Goal: Task Accomplishment & Management: Complete application form

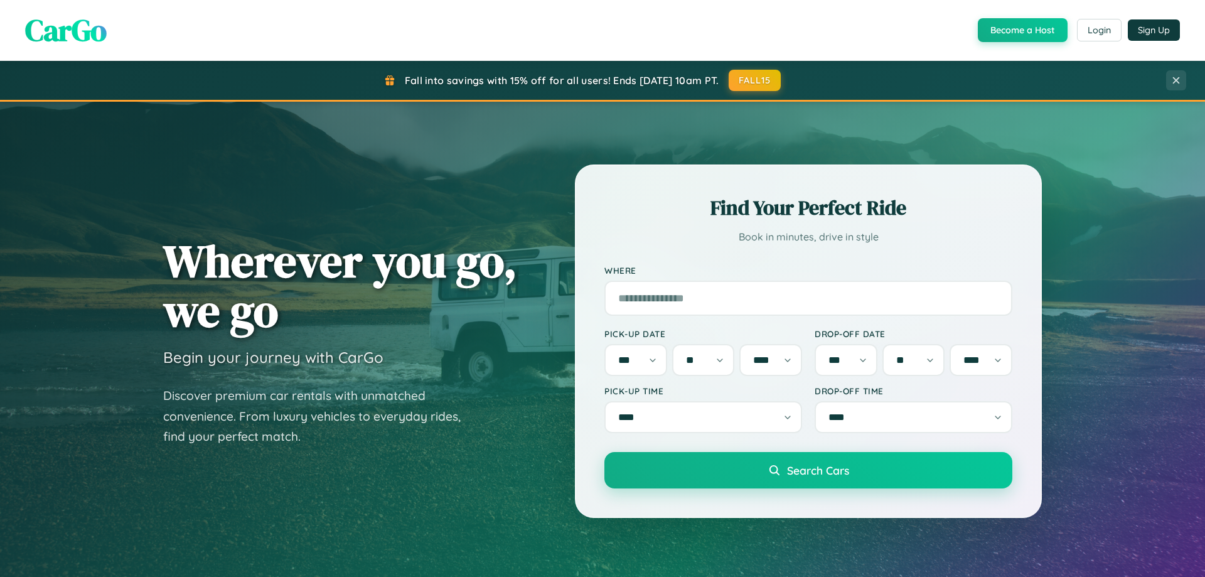
select select "*"
select select "**"
select select "****"
select select "*"
select select "**"
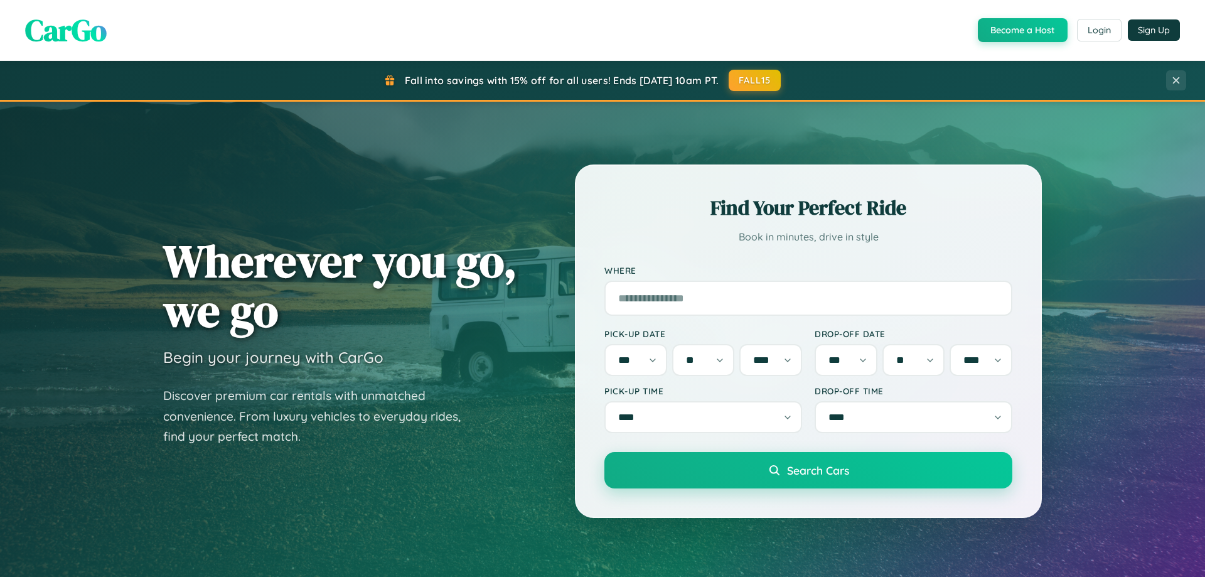
select select "****"
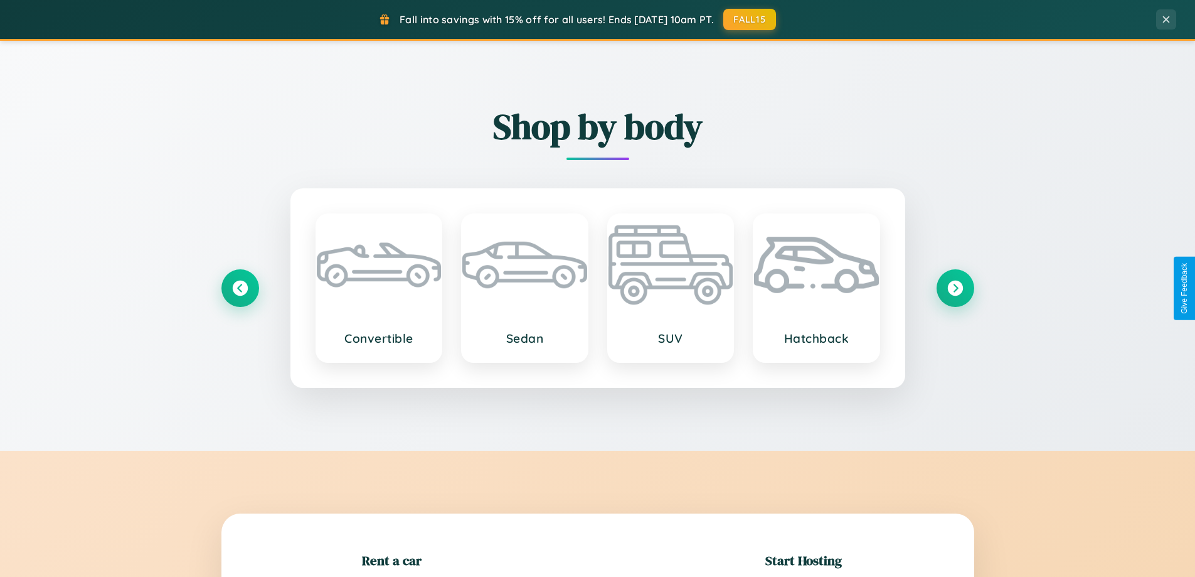
scroll to position [541, 0]
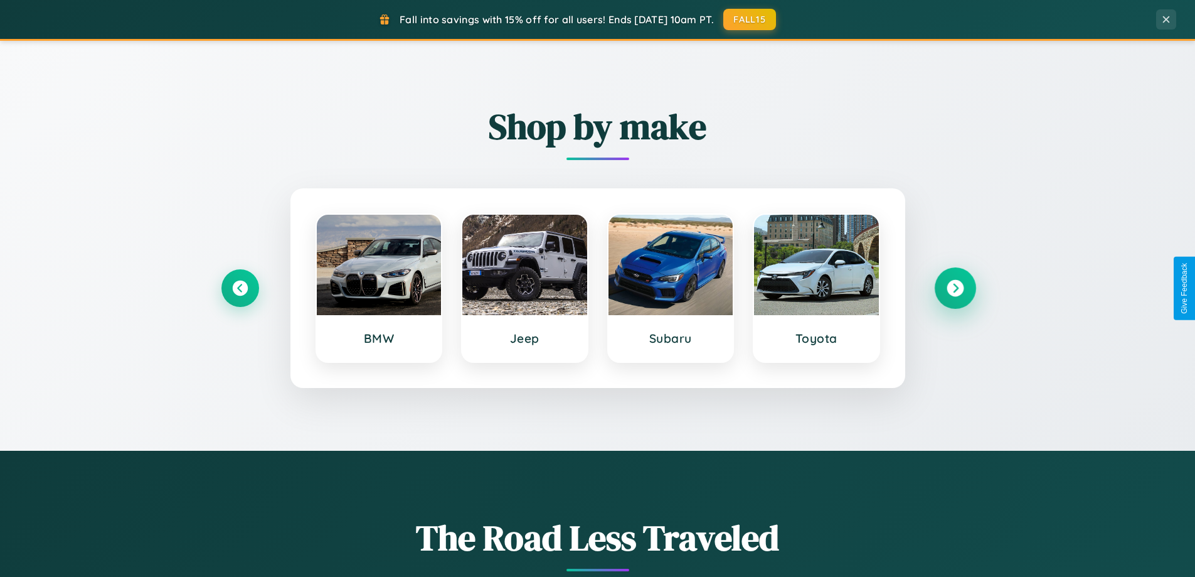
click at [955, 288] on icon at bounding box center [955, 288] width 17 height 17
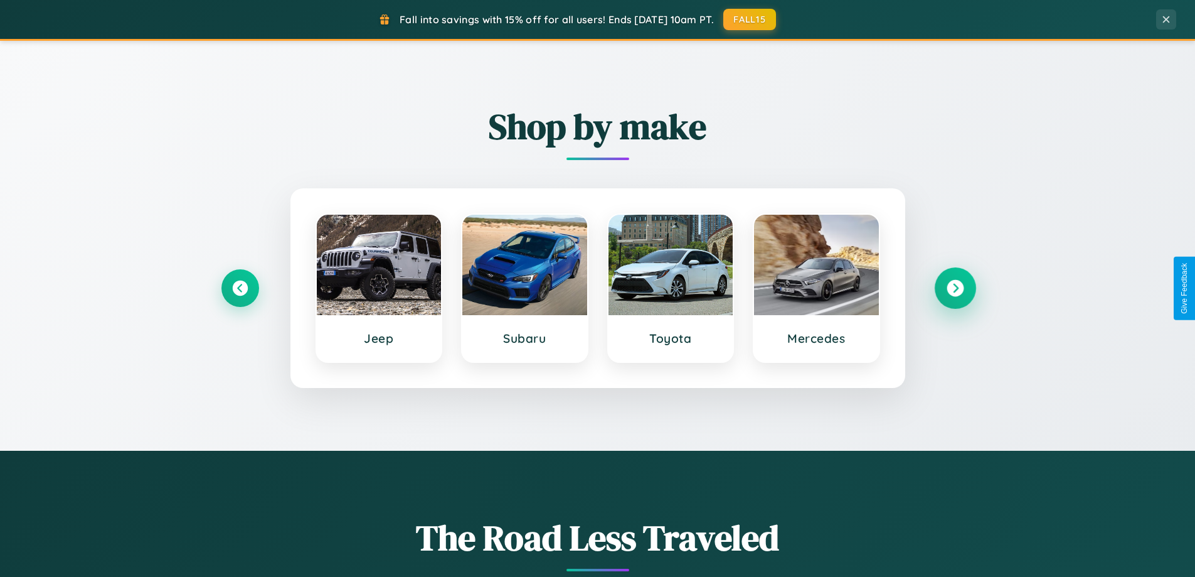
click at [955, 288] on icon at bounding box center [955, 288] width 17 height 17
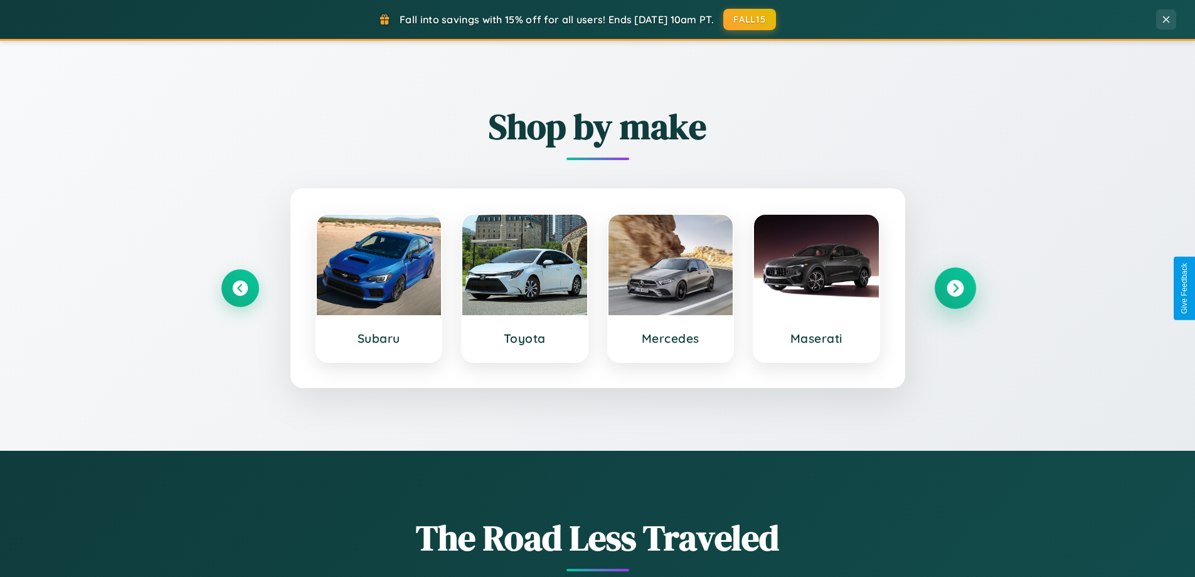
scroll to position [2415, 0]
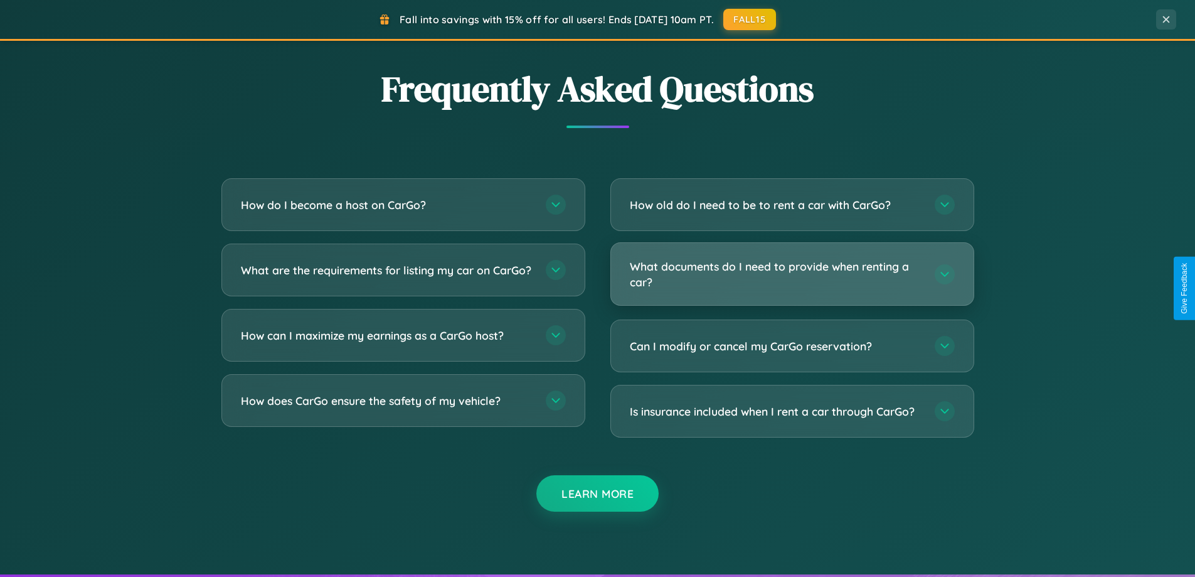
click at [792, 274] on h3 "What documents do I need to provide when renting a car?" at bounding box center [776, 274] width 292 height 31
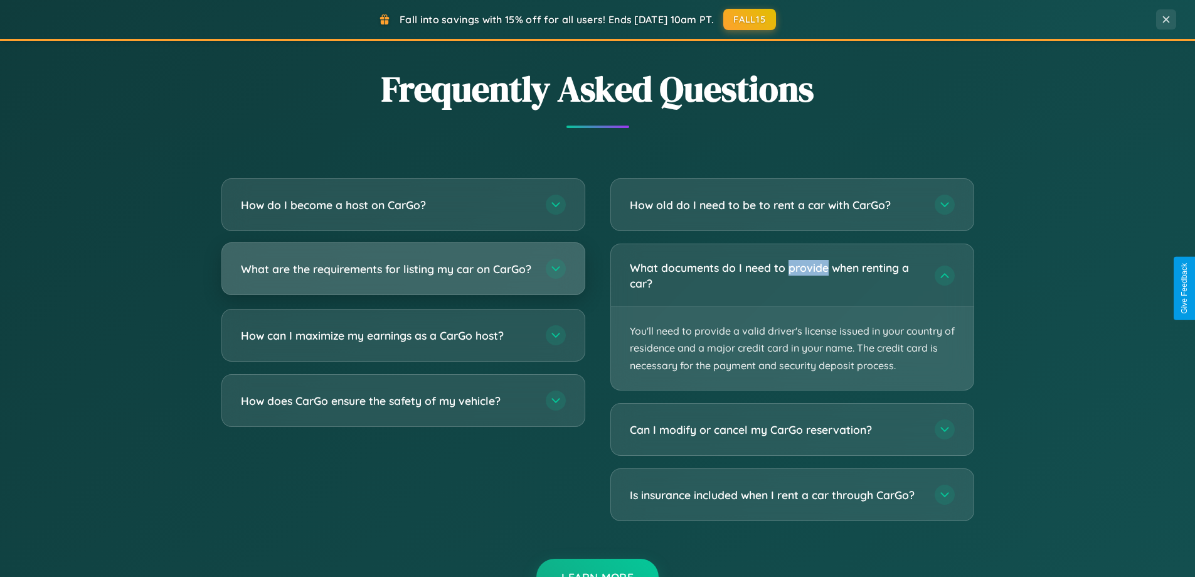
click at [403, 275] on h3 "What are the requirements for listing my car on CarGo?" at bounding box center [387, 269] width 292 height 16
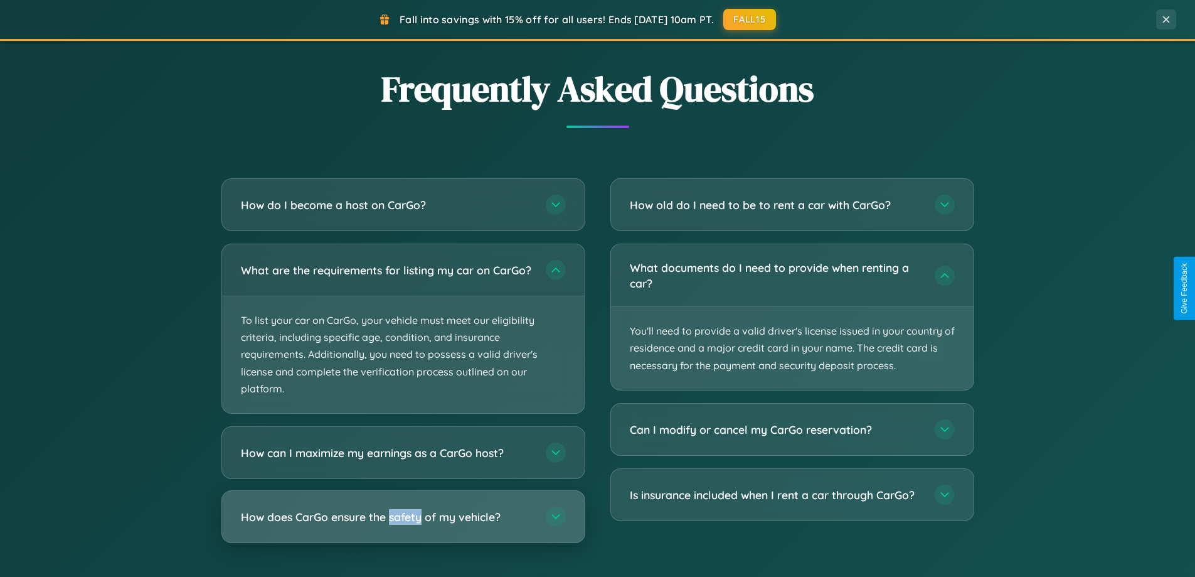
click at [403, 525] on h3 "How does CarGo ensure the safety of my vehicle?" at bounding box center [387, 517] width 292 height 16
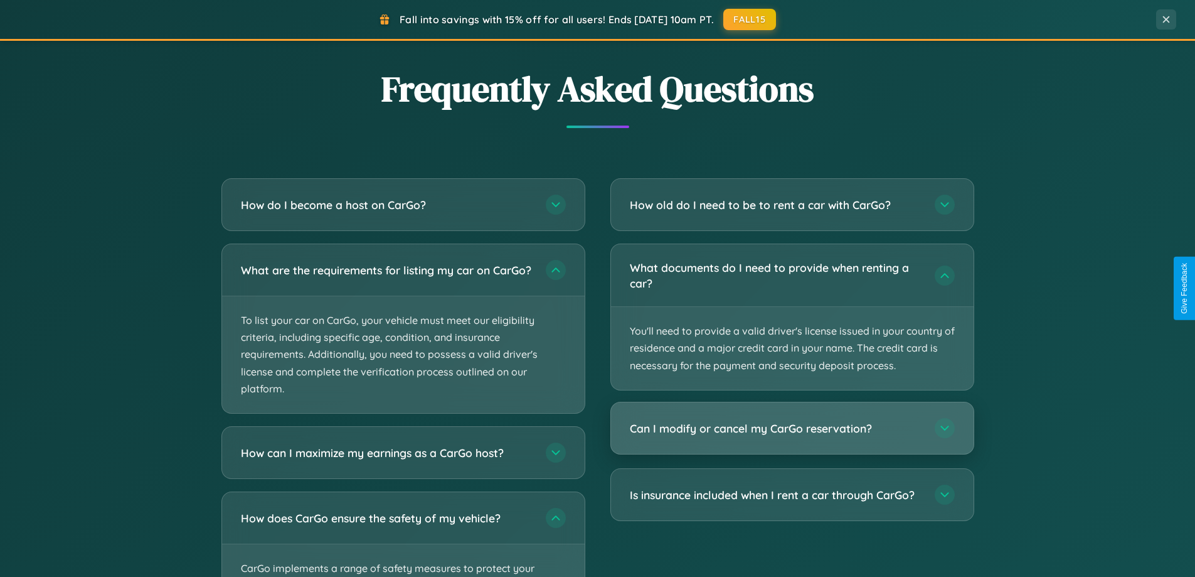
click at [792, 429] on h3 "Can I modify or cancel my CarGo reservation?" at bounding box center [776, 428] width 292 height 16
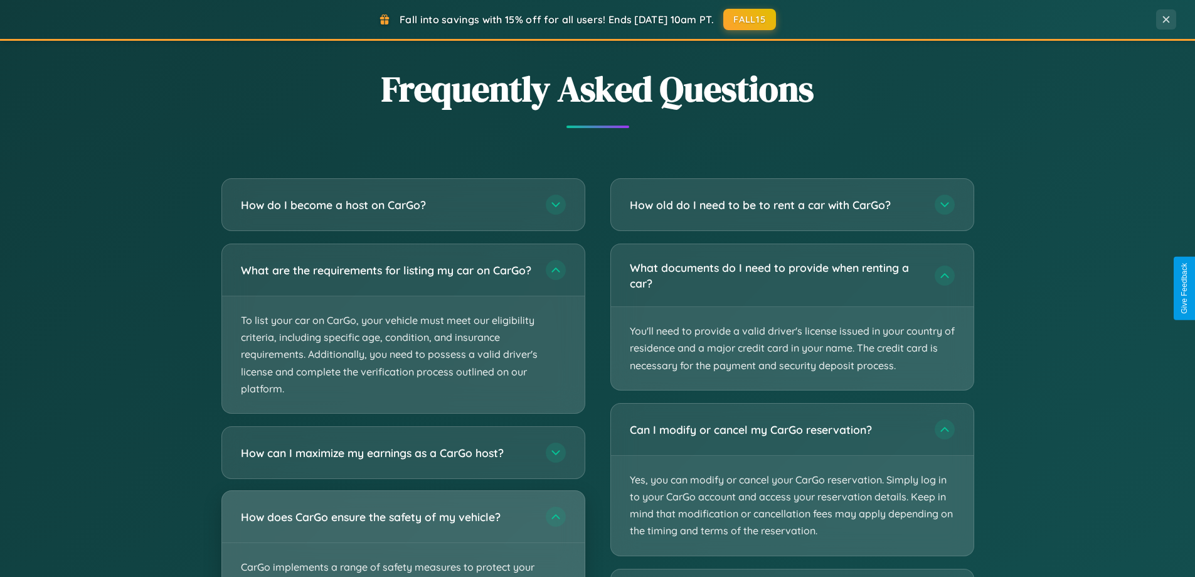
click at [403, 538] on div "How does CarGo ensure the safety of my vehicle?" at bounding box center [403, 516] width 363 height 51
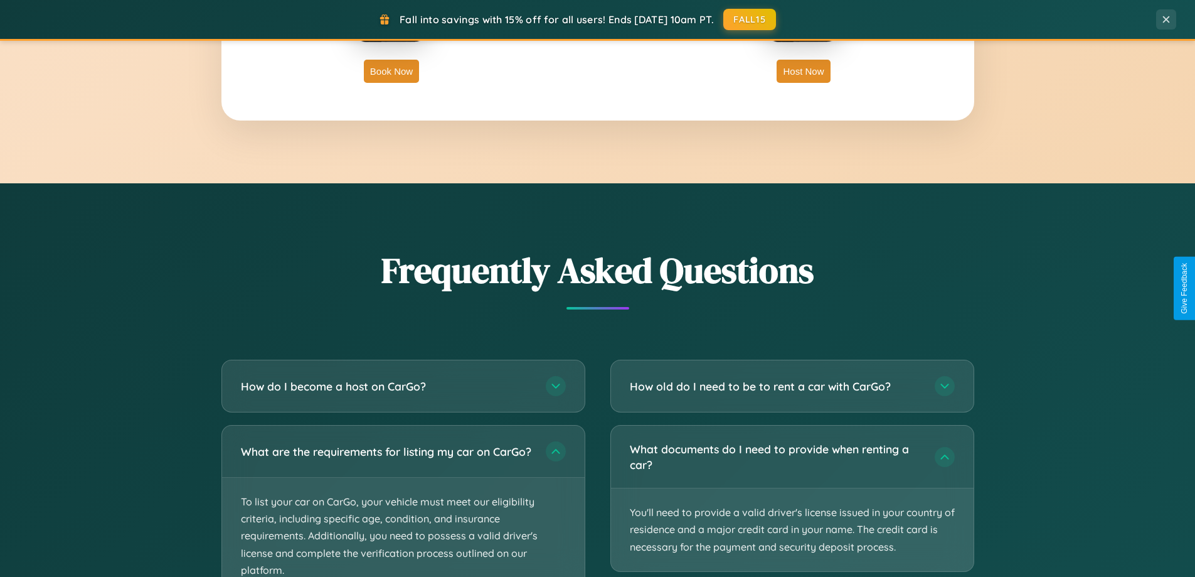
scroll to position [2016, 0]
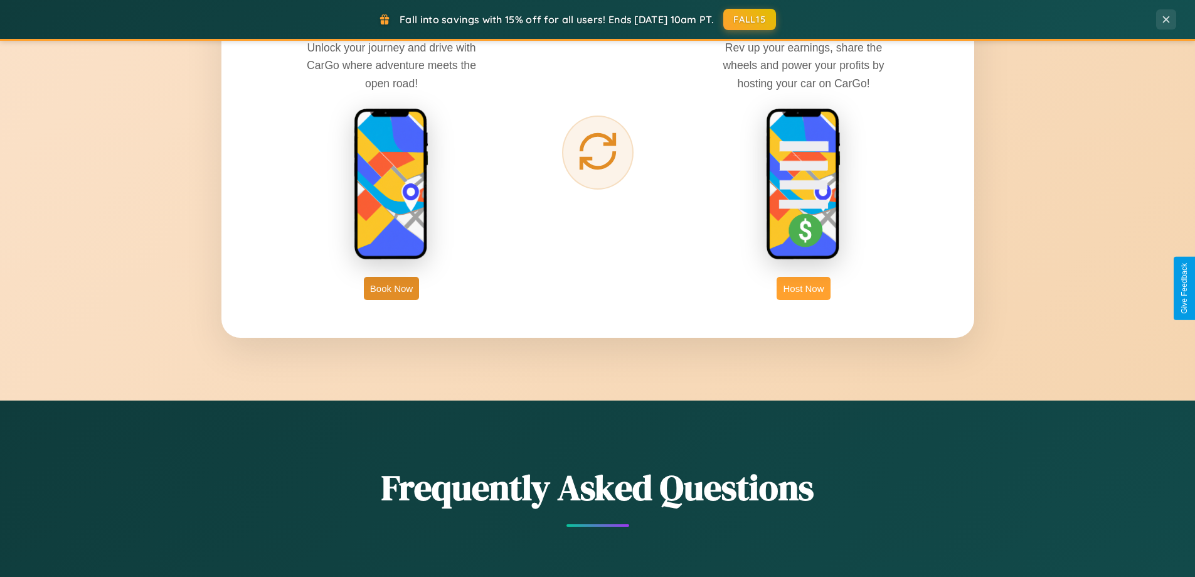
click at [804, 288] on button "Host Now" at bounding box center [803, 288] width 53 height 23
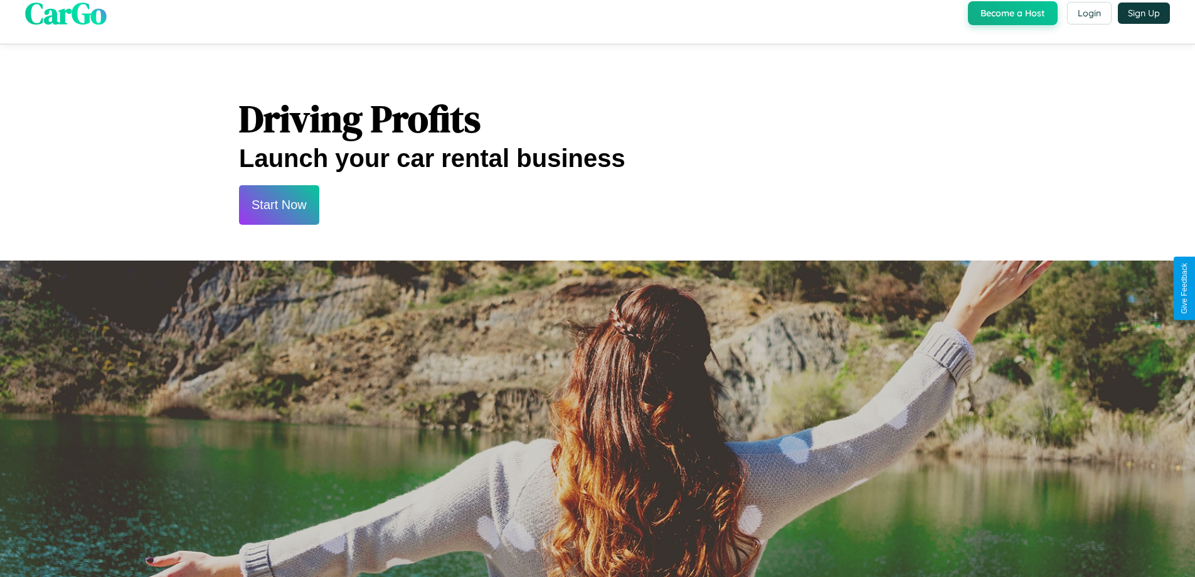
scroll to position [1696, 0]
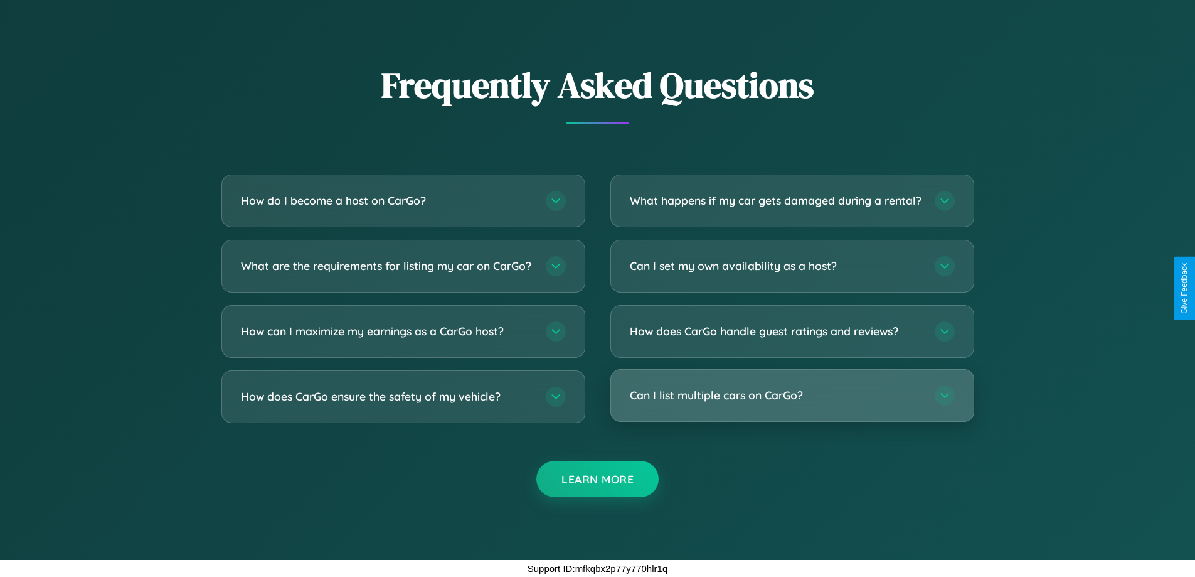
click at [792, 395] on h3 "Can I list multiple cars on CarGo?" at bounding box center [776, 395] width 292 height 16
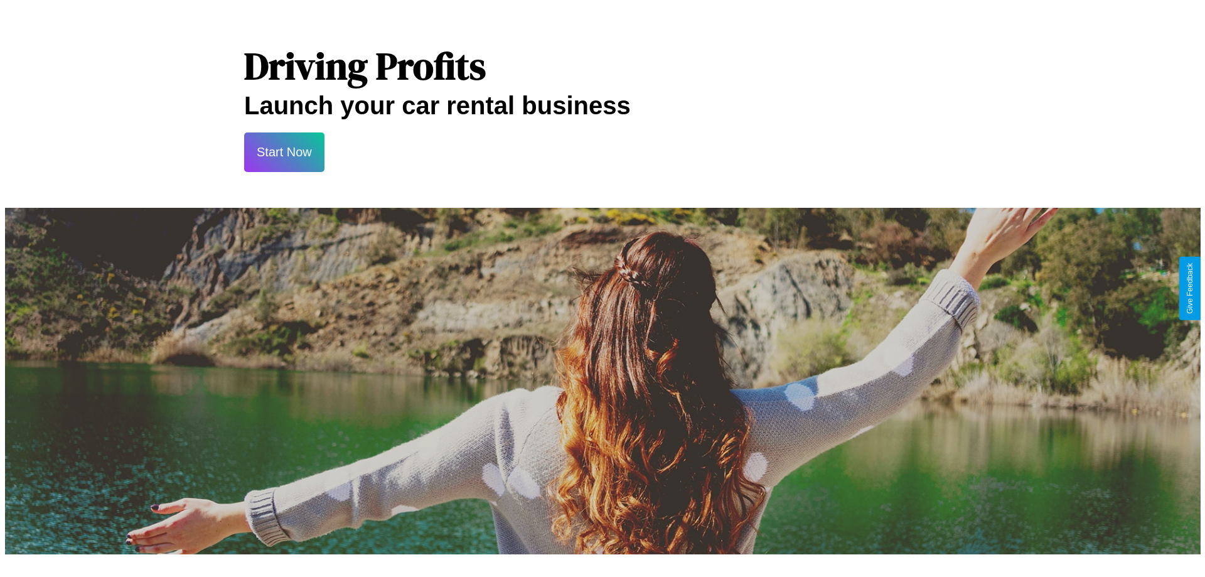
scroll to position [0, 0]
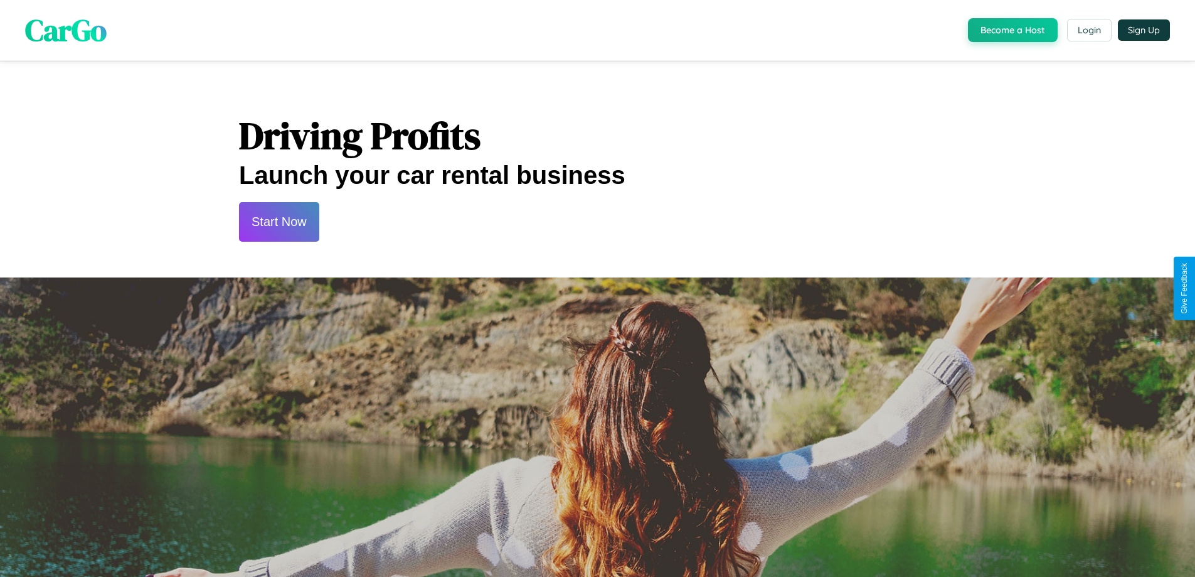
click at [279, 222] on button "Start Now" at bounding box center [279, 222] width 80 height 40
